Goal: Task Accomplishment & Management: Complete application form

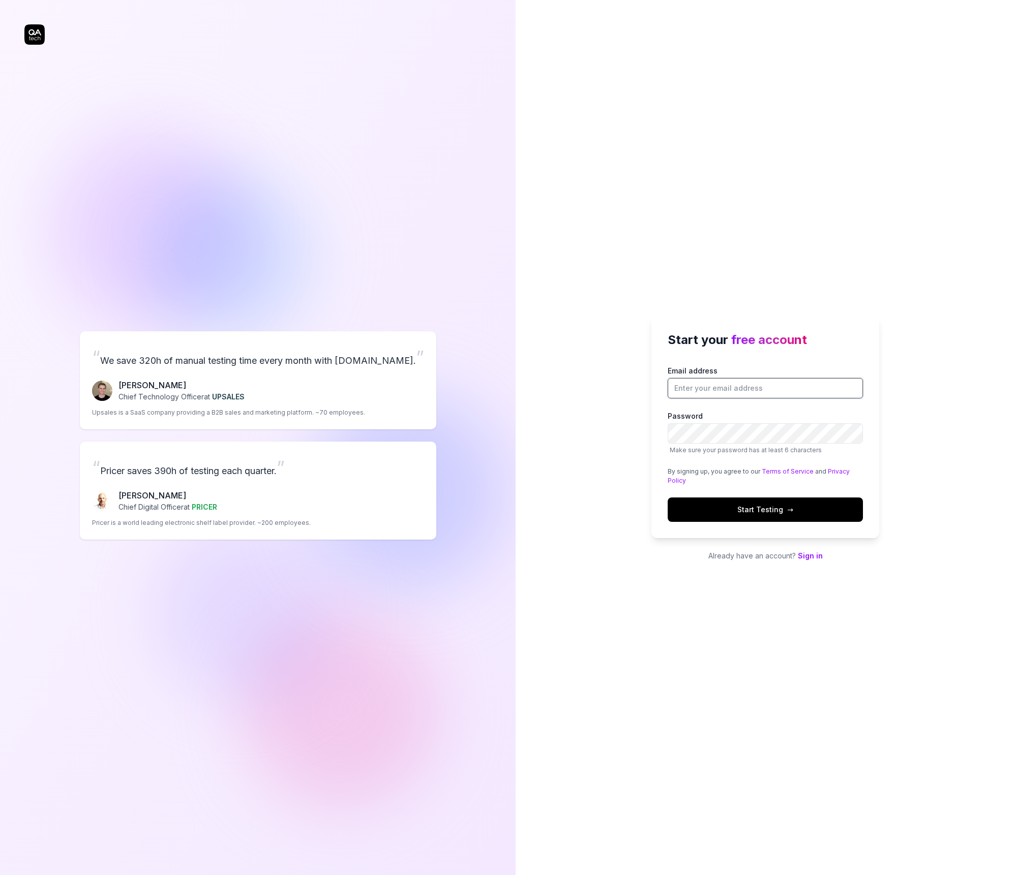
click at [721, 383] on input "Email address" at bounding box center [765, 388] width 195 height 20
type input "asdasdasdasd"
type input "daniel+asdasdasdasdkkgkgk@qa.tech"
click at [668, 498] on button "Start Testing →" at bounding box center [765, 510] width 195 height 24
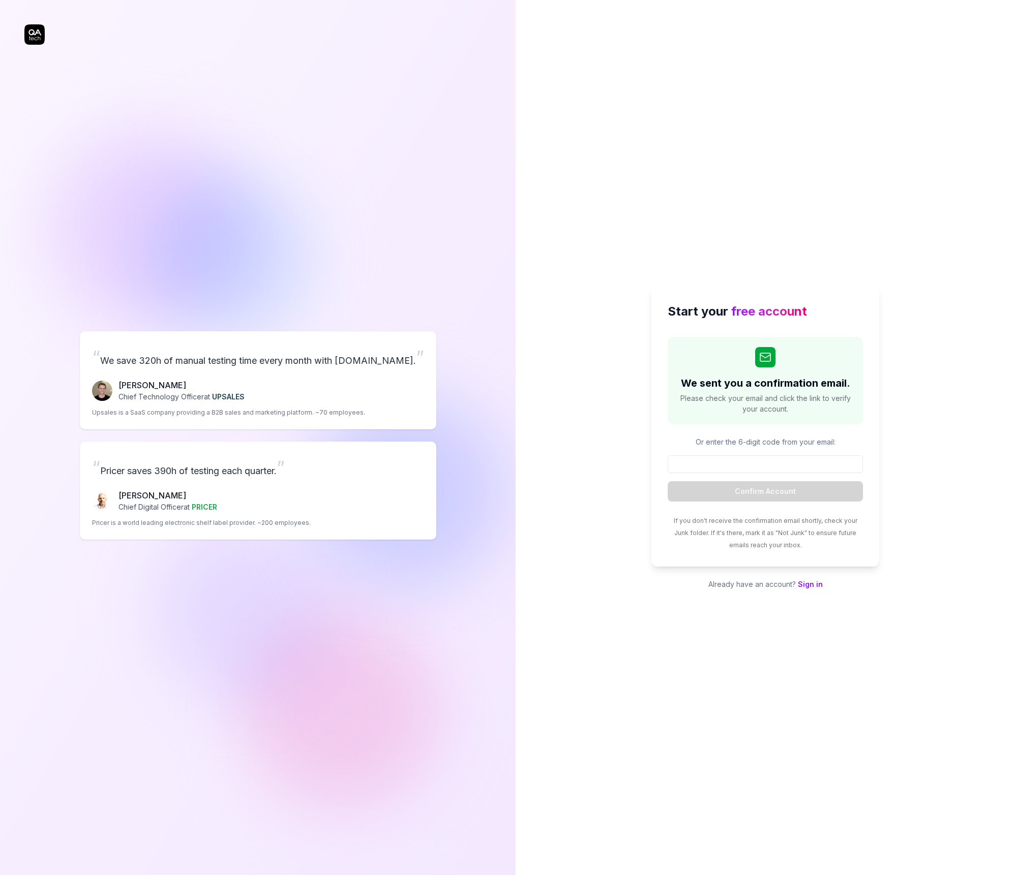
drag, startPoint x: 743, startPoint y: 547, endPoint x: 754, endPoint y: 552, distance: 12.1
click at [746, 548] on div "If you don't receive the confirmation email shortly, check your Junk folder. If…" at bounding box center [765, 532] width 195 height 37
drag, startPoint x: 737, startPoint y: 547, endPoint x: 773, endPoint y: 560, distance: 38.9
click at [766, 557] on div "Start your free account We sent you a confirmation email. Please check your ema…" at bounding box center [765, 426] width 228 height 281
click at [785, 554] on div "Start your free account We sent you a confirmation email. Please check your ema…" at bounding box center [765, 426] width 228 height 281
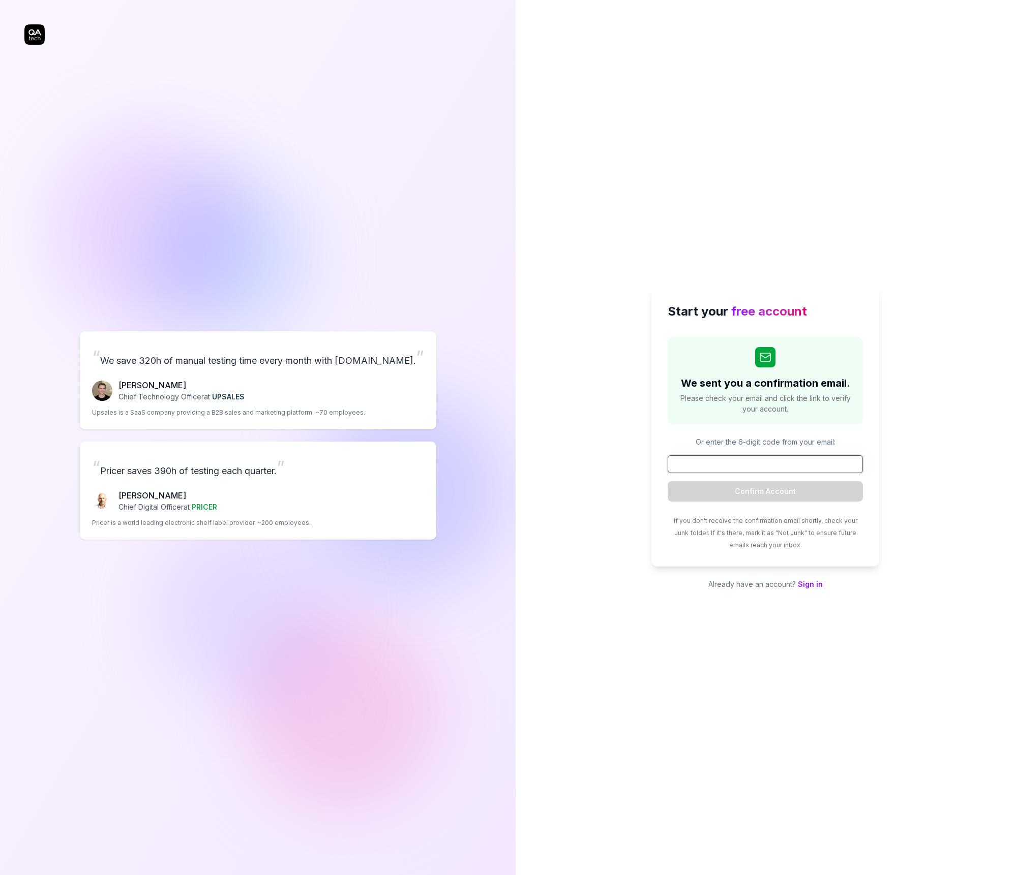
click at [794, 465] on input at bounding box center [765, 465] width 195 height 18
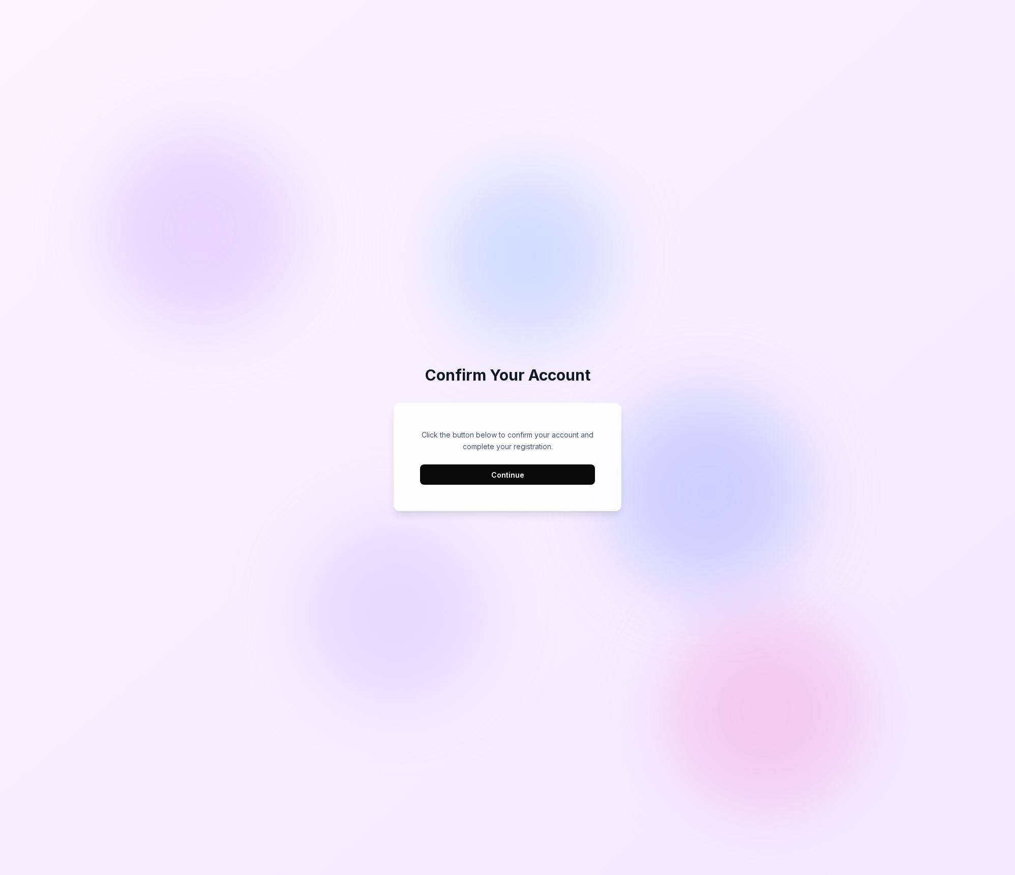
click at [541, 478] on button "Continue" at bounding box center [507, 475] width 175 height 20
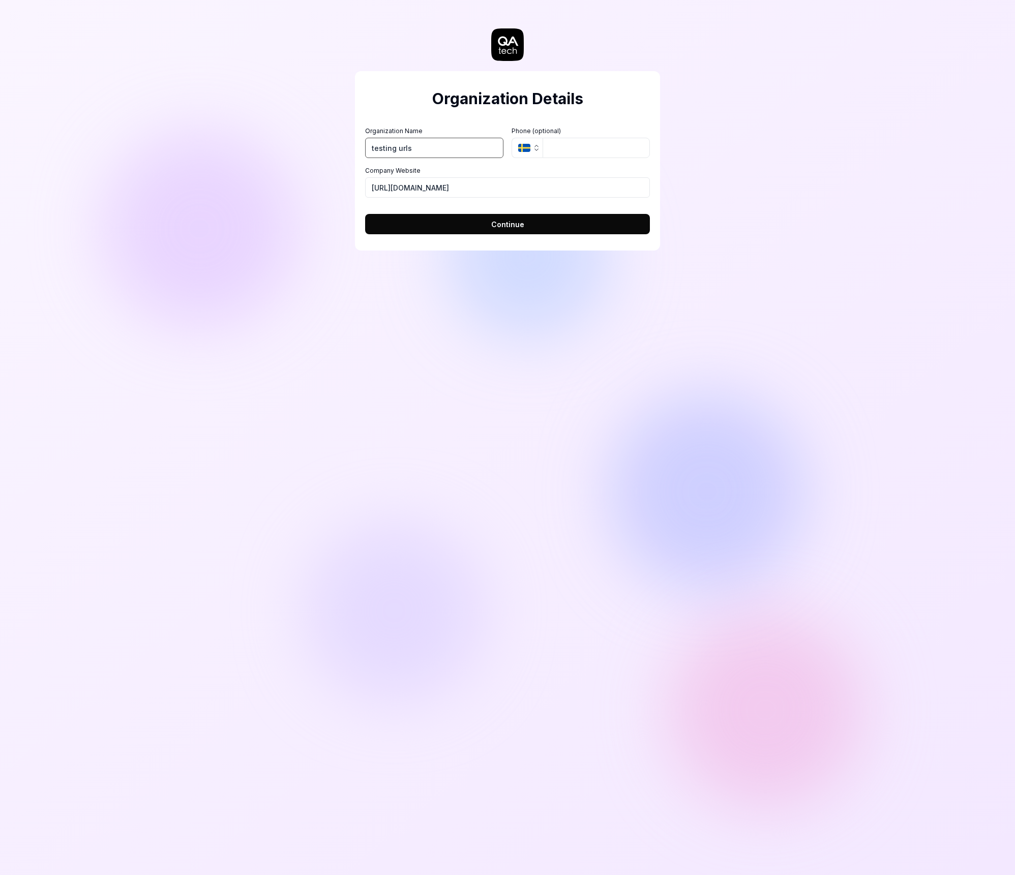
type input "testing urls"
click at [365, 214] on button "Continue" at bounding box center [507, 224] width 285 height 20
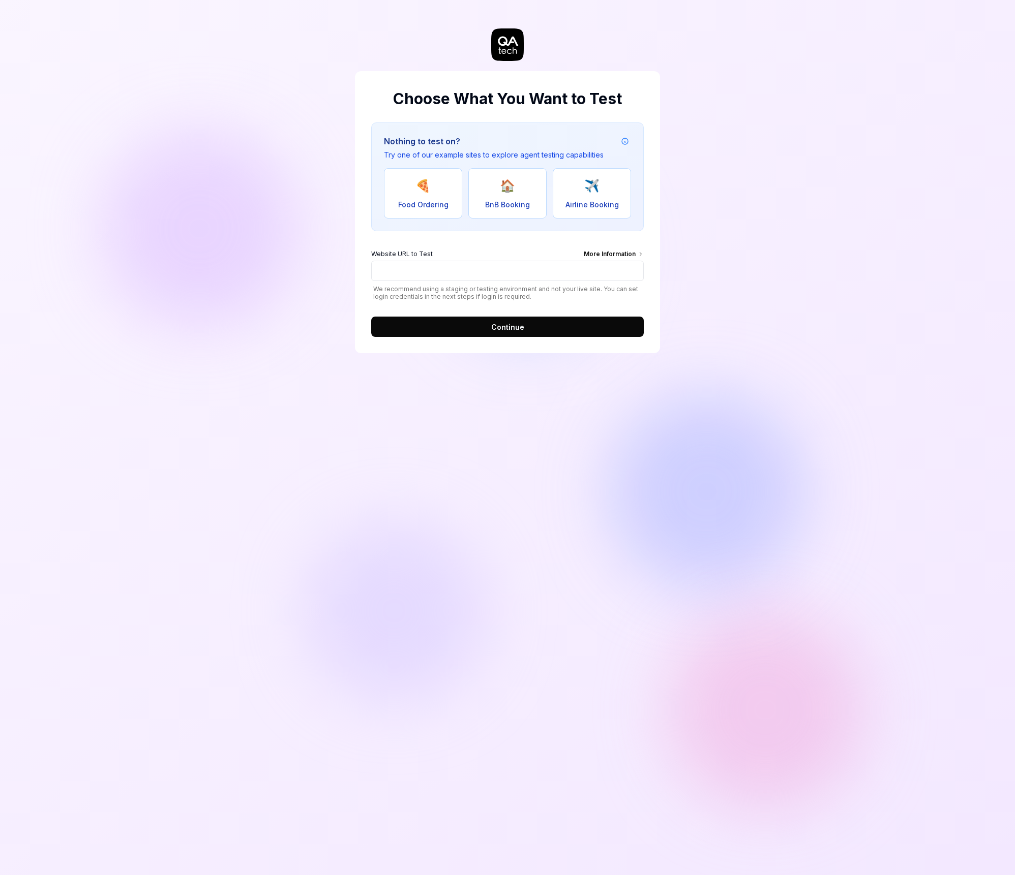
click at [299, 509] on div "Choose What You Want to Test Nothing to test on? Try one of our example sites t…" at bounding box center [507, 437] width 1015 height 875
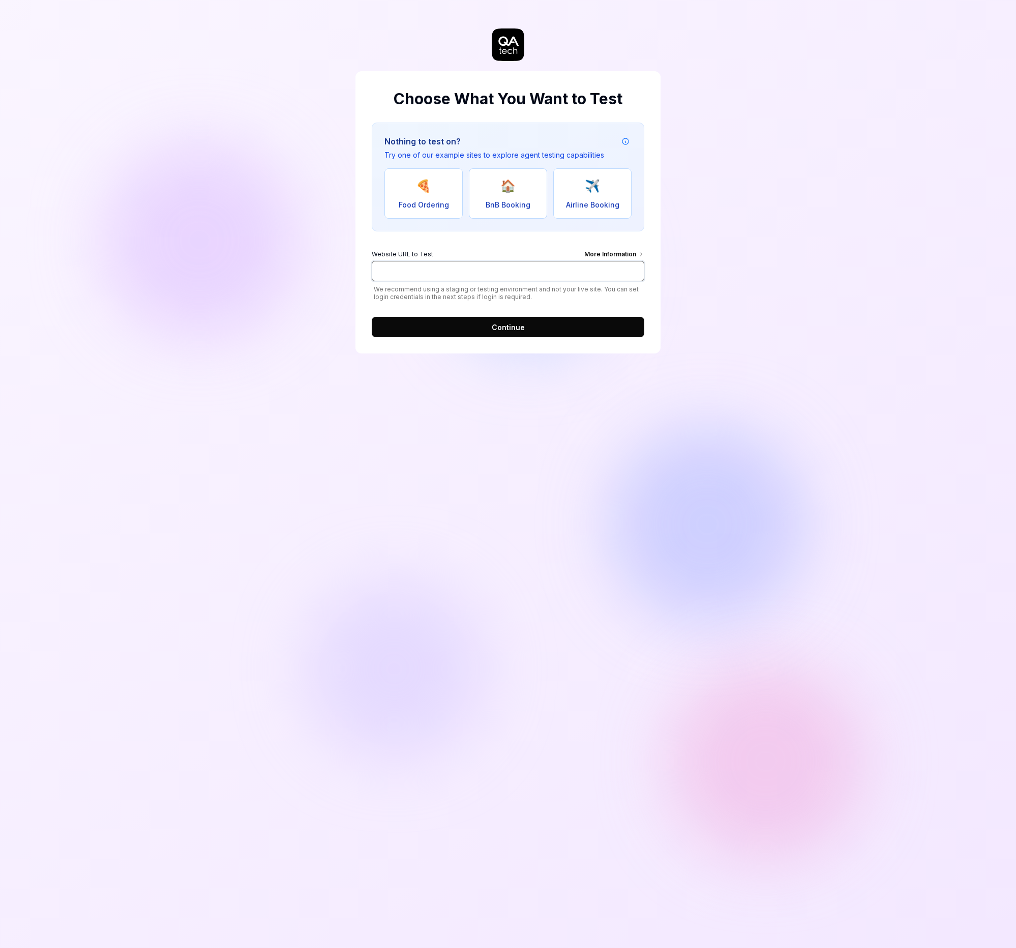
click at [447, 275] on input "Website URL to Test More Information" at bounding box center [508, 271] width 273 height 20
paste input "https://example-petflix.vercel.app/"
type input "https://example-petflix.vercel.app/"
click at [444, 332] on button "Continue" at bounding box center [508, 327] width 273 height 20
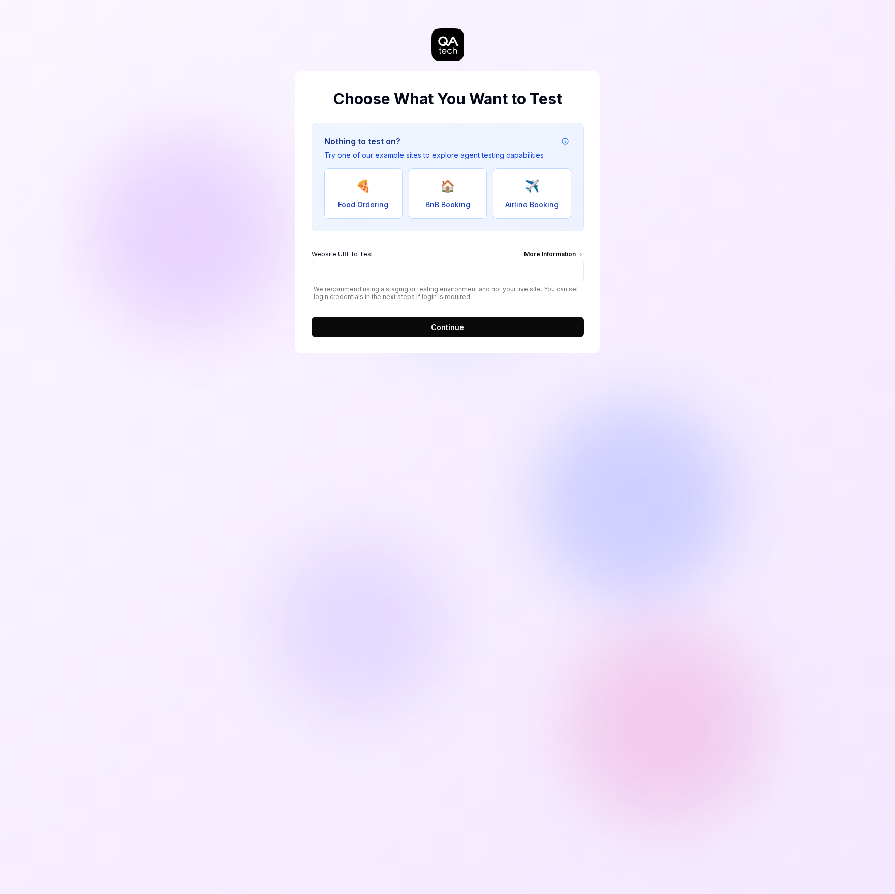
drag, startPoint x: 635, startPoint y: 63, endPoint x: 518, endPoint y: 75, distance: 118.1
click at [631, 64] on div "Choose What You Want to Test Nothing to test on? Try one of our example sites t…" at bounding box center [447, 447] width 895 height 894
